Goal: Task Accomplishment & Management: Manage account settings

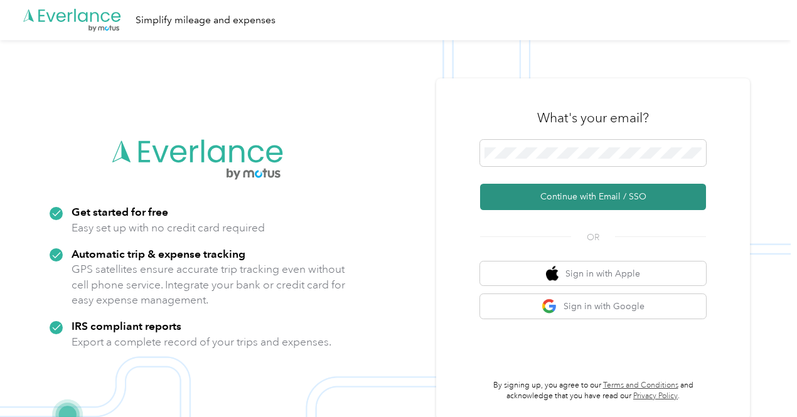
click at [575, 196] on button "Continue with Email / SSO" at bounding box center [593, 197] width 226 height 26
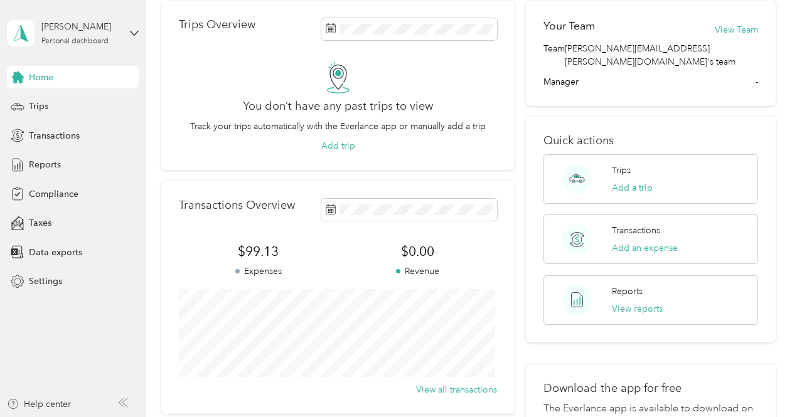
scroll to position [55, 0]
click at [36, 107] on span "Trips" at bounding box center [38, 106] width 19 height 13
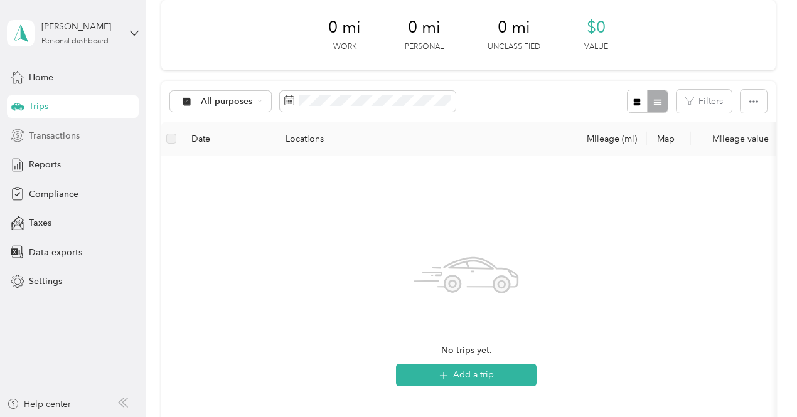
click at [50, 133] on span "Transactions" at bounding box center [54, 135] width 51 height 13
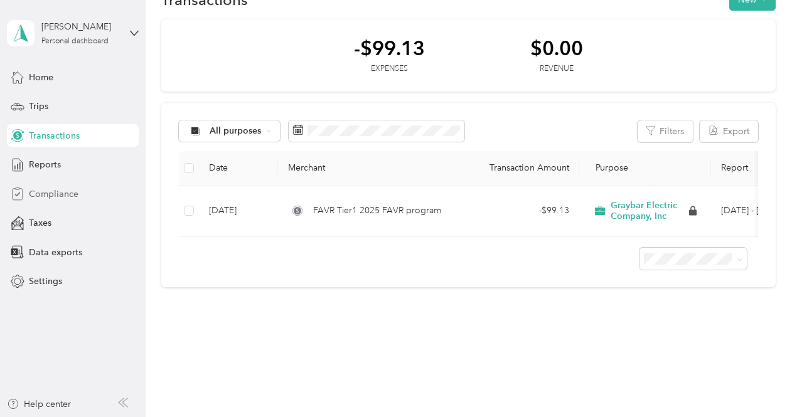
click at [41, 198] on span "Compliance" at bounding box center [54, 194] width 50 height 13
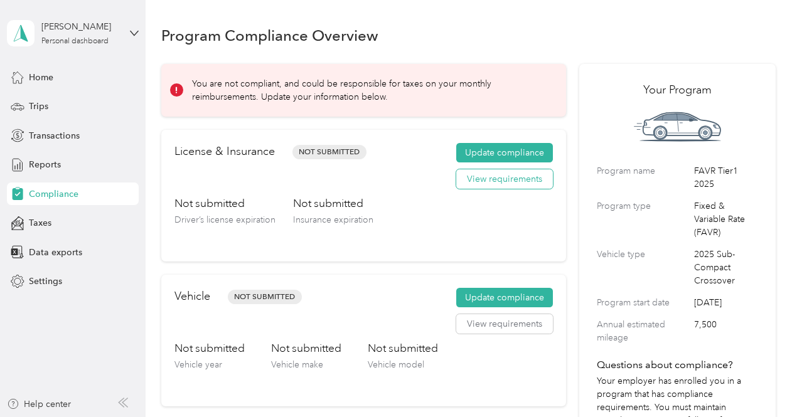
click at [491, 183] on button "View requirements" at bounding box center [504, 179] width 97 height 20
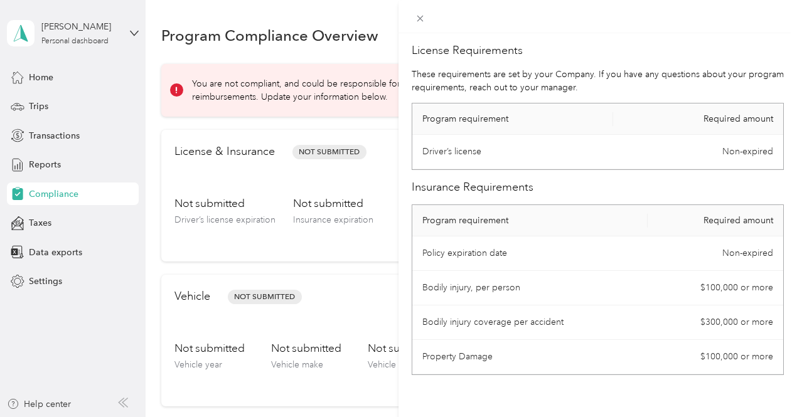
click at [405, 193] on div "License Requirements These requirements are set by your Company. If you have an…" at bounding box center [398, 208] width 797 height 417
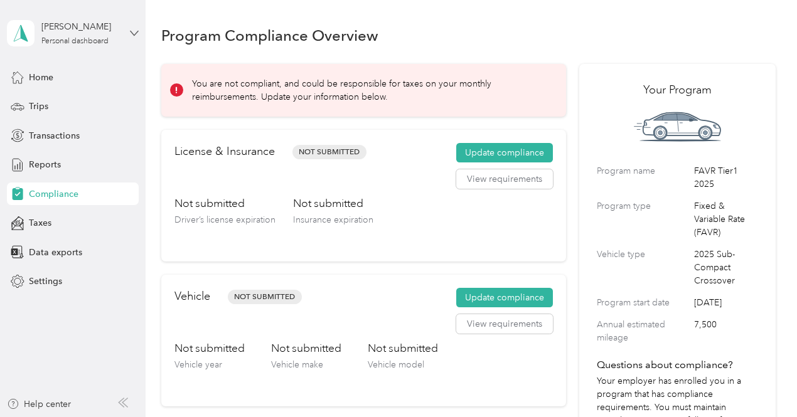
click at [134, 29] on icon at bounding box center [134, 33] width 9 height 9
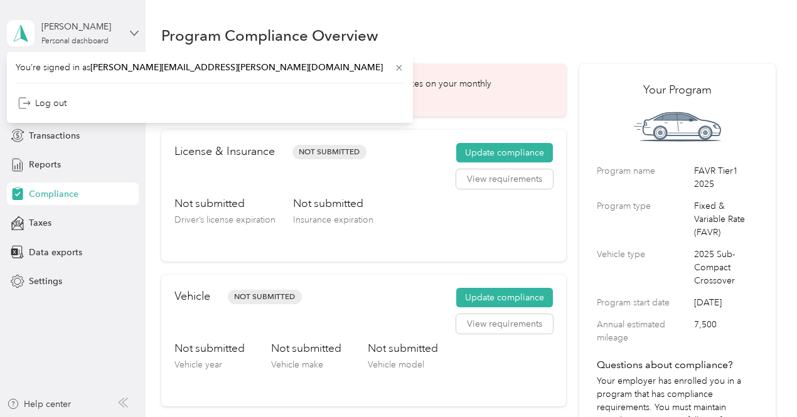
click at [134, 29] on icon at bounding box center [134, 33] width 9 height 9
